Goal: Find specific page/section: Find specific page/section

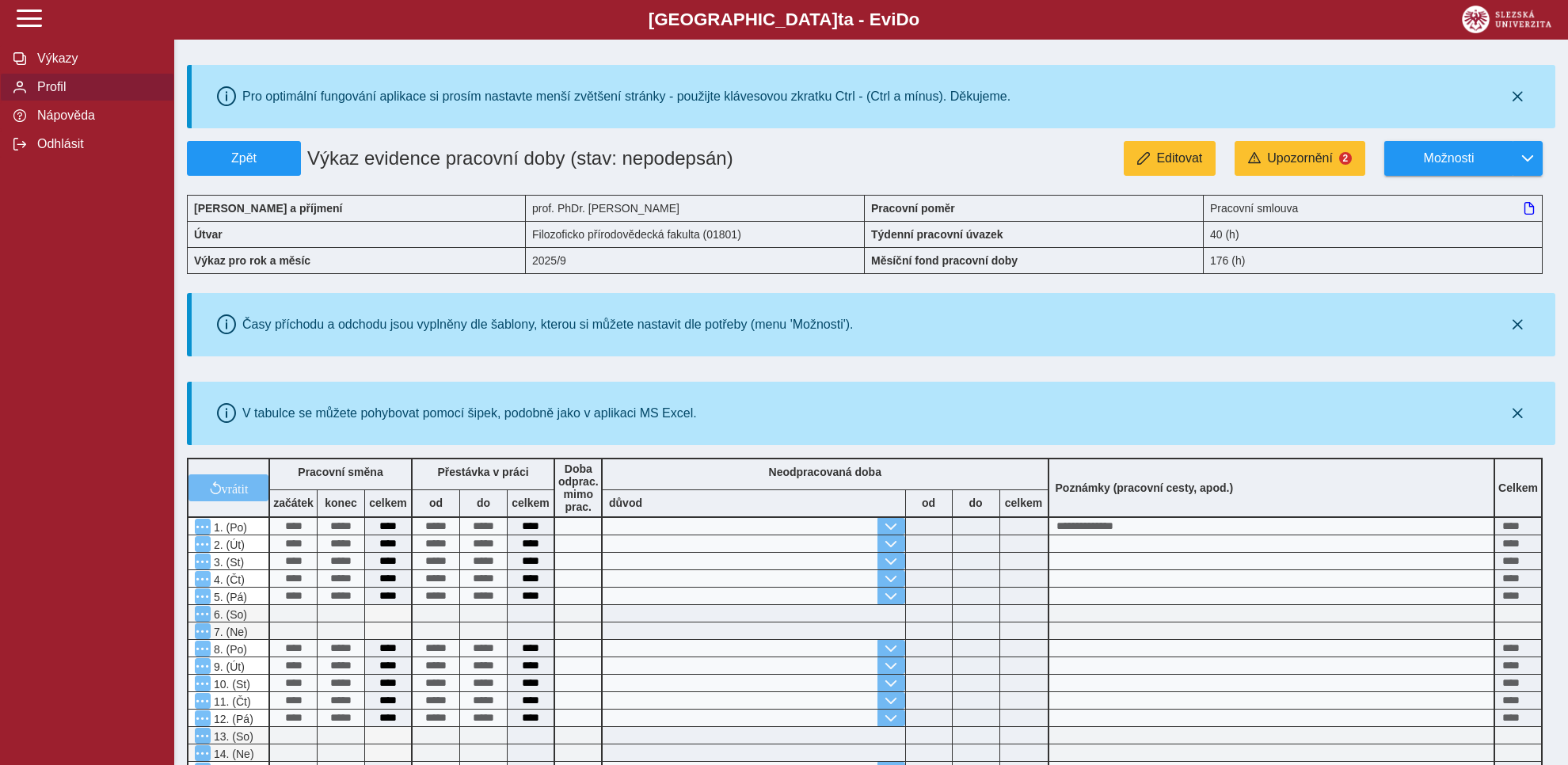
click at [49, 94] on span "Profil" at bounding box center [96, 87] width 128 height 14
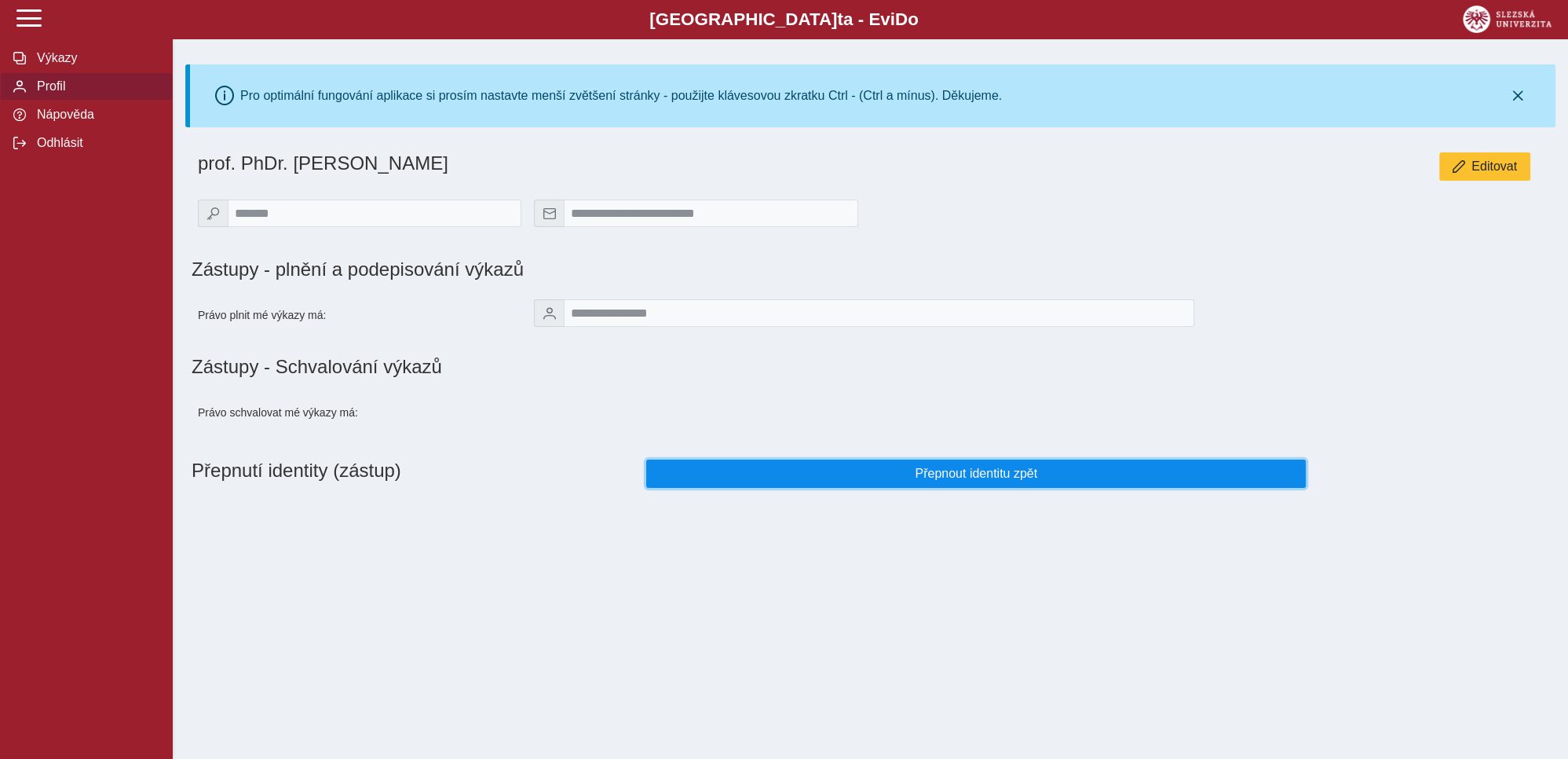
click at [975, 481] on span "Přepnout identitu zpět" at bounding box center [976, 473] width 634 height 14
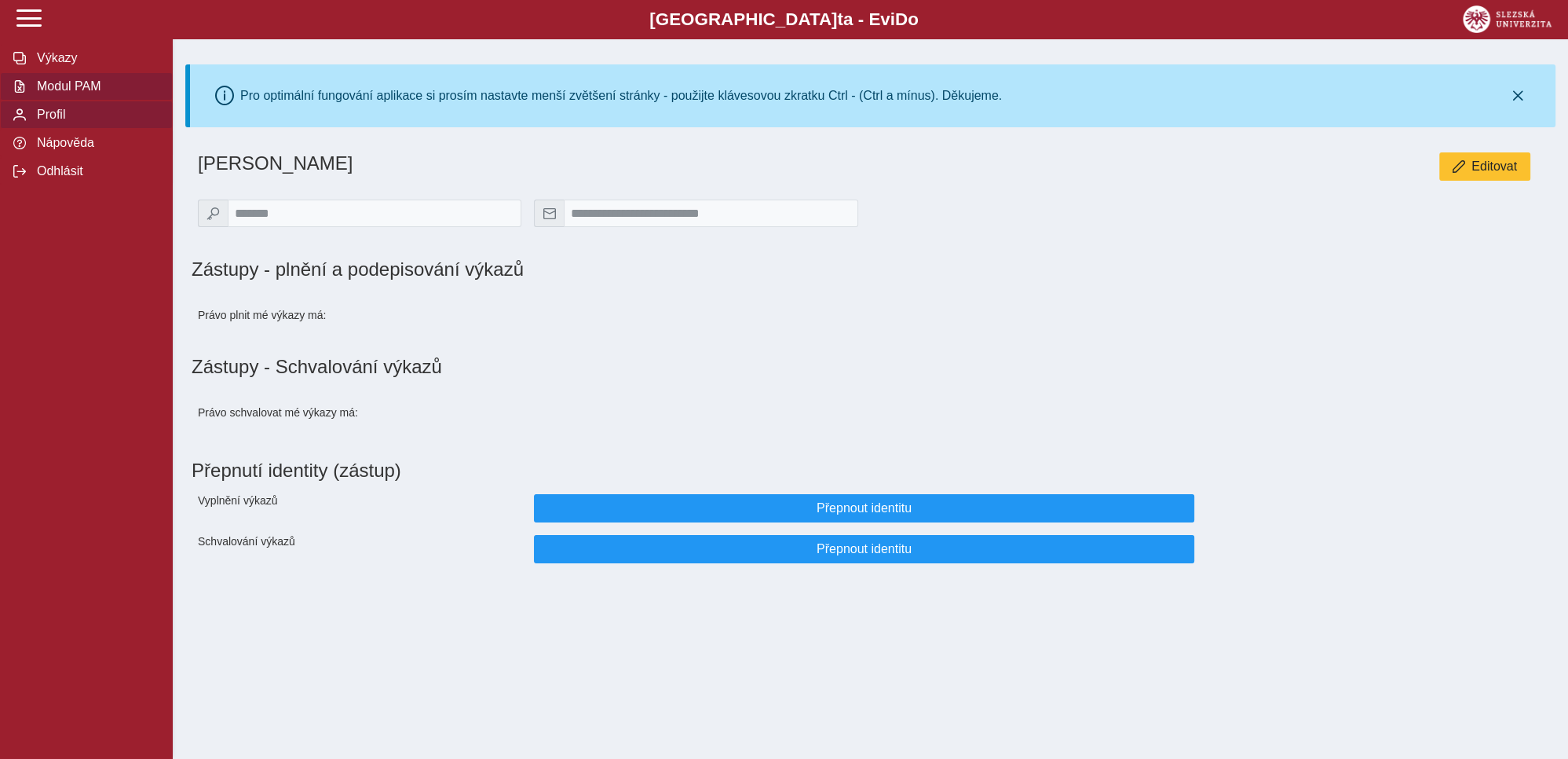
click at [64, 93] on span "Modul PAM" at bounding box center [95, 86] width 127 height 14
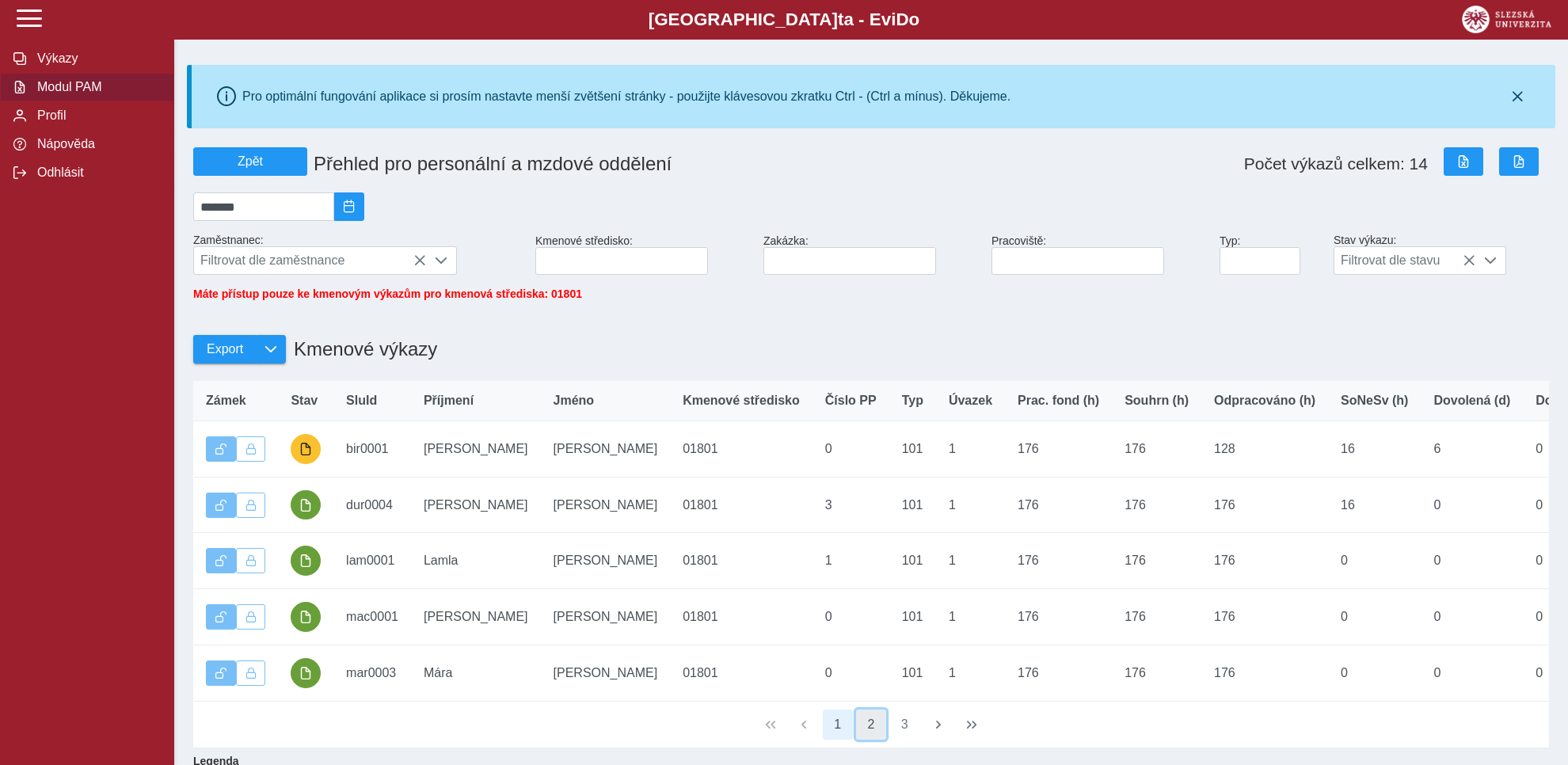
click at [872, 739] on button "2" at bounding box center [872, 725] width 30 height 30
click at [904, 739] on button "3" at bounding box center [904, 725] width 30 height 30
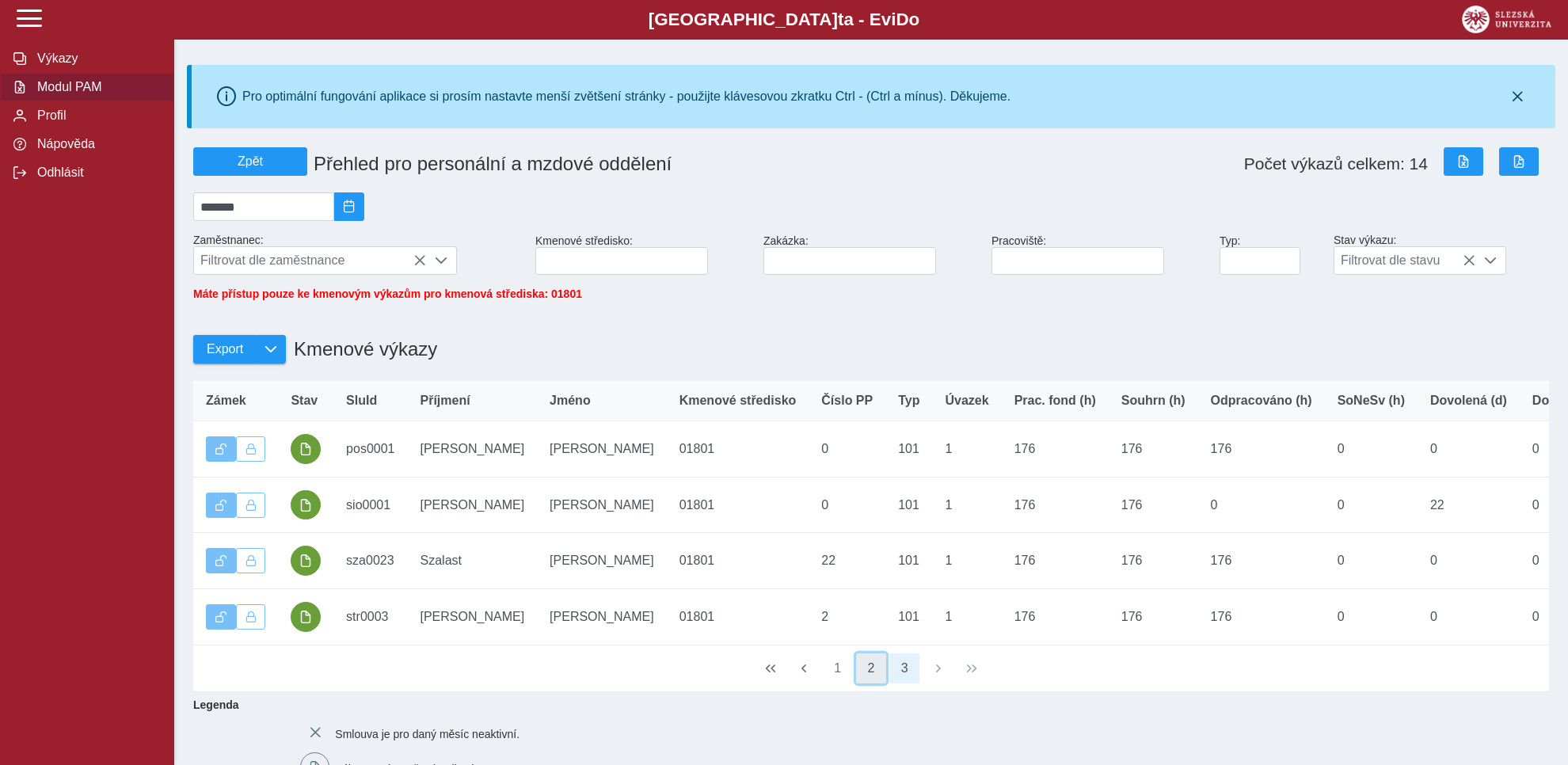
click at [875, 683] on button "2" at bounding box center [872, 668] width 30 height 30
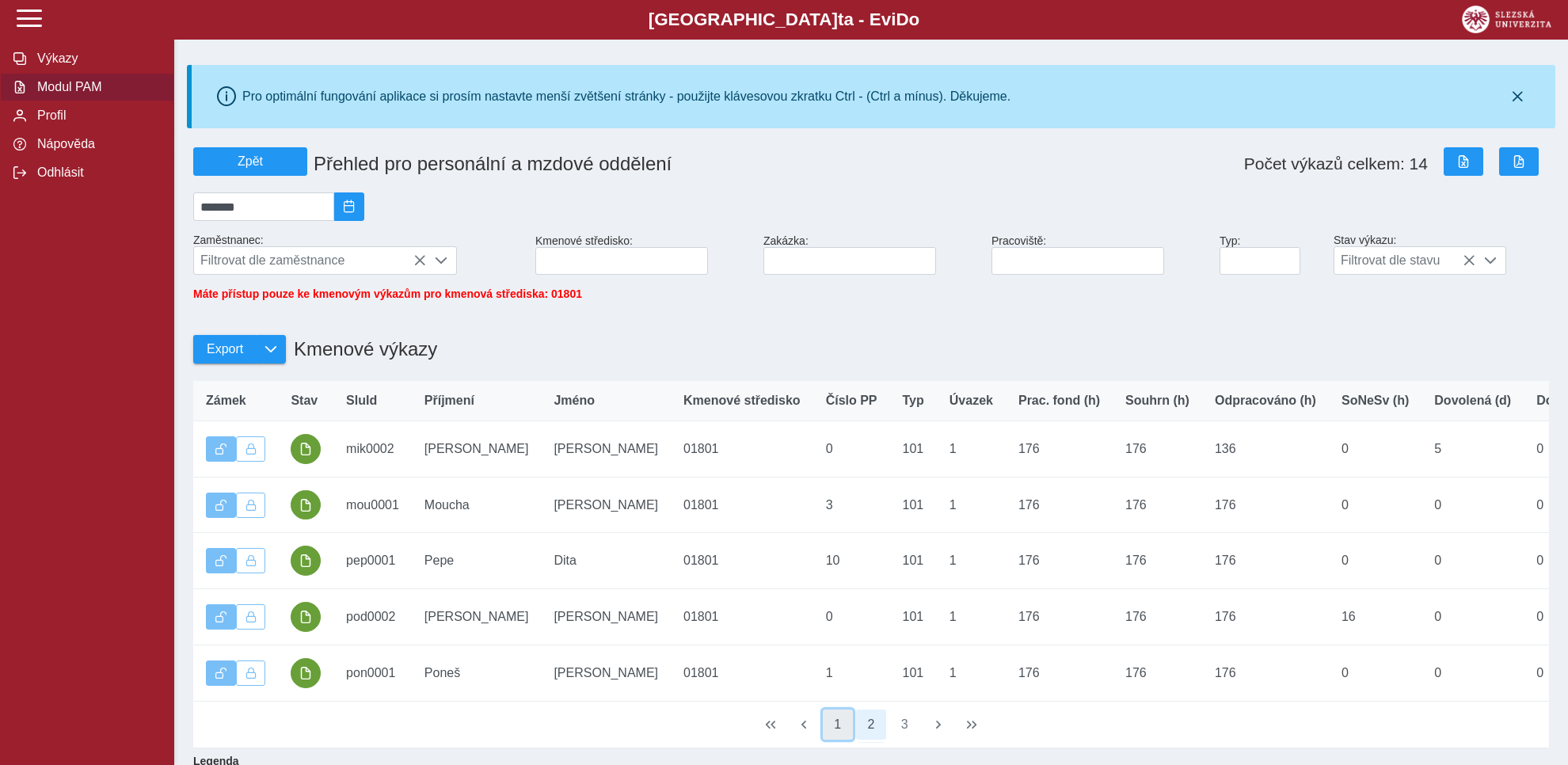
click at [834, 739] on button "1" at bounding box center [838, 725] width 30 height 30
